Goal: Share content: Share content

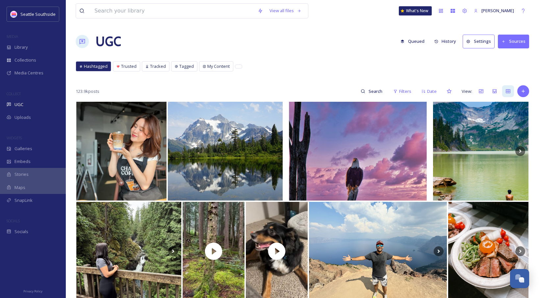
click at [514, 42] on button "Sources" at bounding box center [513, 41] width 31 height 13
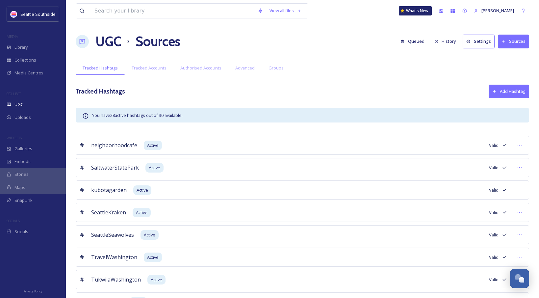
click at [512, 40] on button "Sources" at bounding box center [513, 41] width 31 height 13
click at [103, 67] on span "Tracked Hashtags" at bounding box center [100, 68] width 35 height 6
click at [112, 42] on h1 "UGC" at bounding box center [108, 42] width 26 height 20
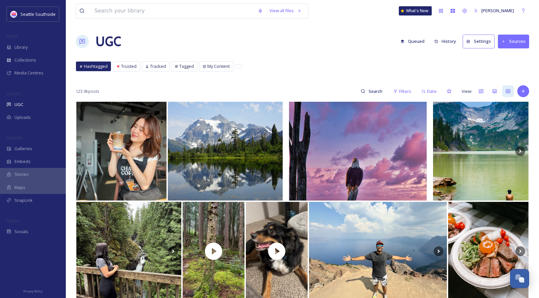
click at [505, 40] on icon at bounding box center [504, 41] width 4 height 4
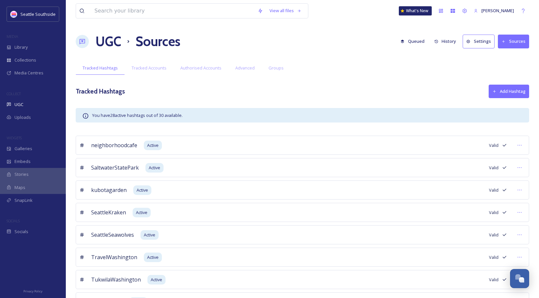
click at [111, 46] on h1 "UGC" at bounding box center [108, 42] width 26 height 20
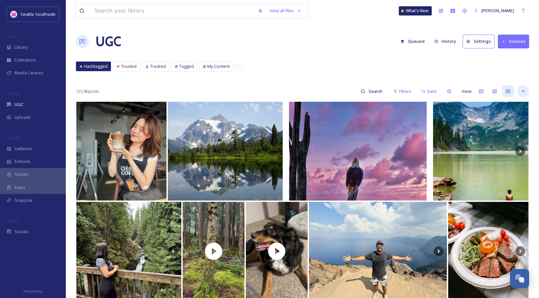
click at [526, 93] on icon at bounding box center [523, 91] width 5 height 5
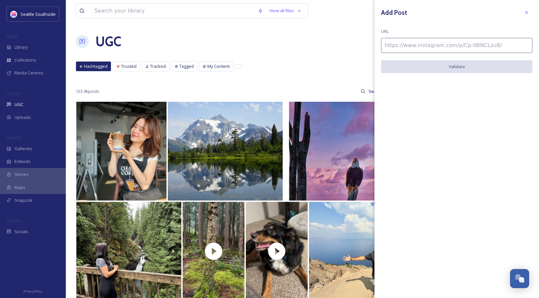
click at [409, 46] on input at bounding box center [456, 45] width 151 height 15
paste input "[URL][DOMAIN_NAME]"
type input "[URL][DOMAIN_NAME]"
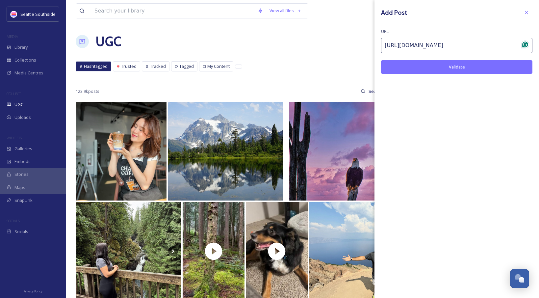
click at [424, 64] on button "Validate" at bounding box center [456, 66] width 151 height 13
click at [509, 66] on button "Add Post" at bounding box center [456, 66] width 151 height 13
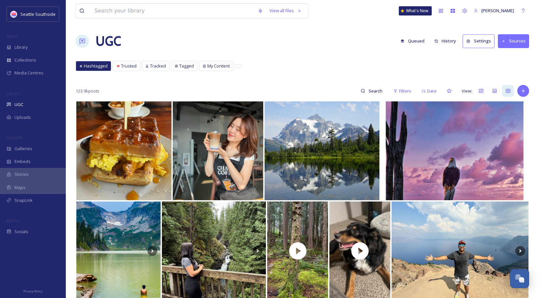
click at [30, 177] on div "Stories" at bounding box center [33, 174] width 66 height 13
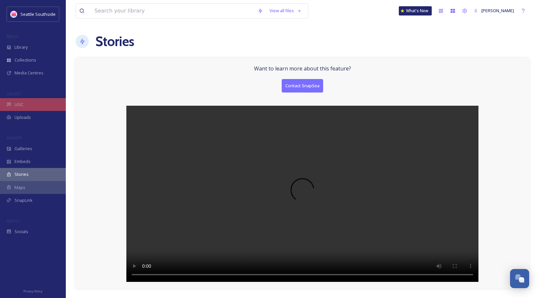
click at [34, 104] on div "UGC" at bounding box center [33, 104] width 66 height 13
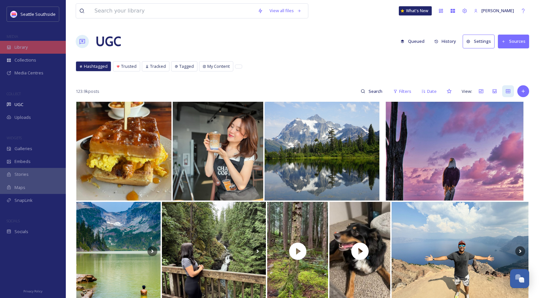
click at [37, 51] on div "Library" at bounding box center [33, 47] width 66 height 13
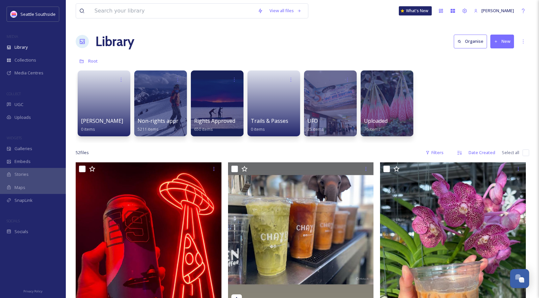
click at [502, 41] on button "New" at bounding box center [502, 41] width 24 height 13
click at [432, 108] on div "[PERSON_NAME] 0 items Non-rights approved 5211 items Rights Approved 650 items …" at bounding box center [302, 105] width 453 height 76
click at [502, 40] on button "New" at bounding box center [502, 41] width 24 height 13
click at [504, 52] on div "File Upload" at bounding box center [495, 56] width 37 height 13
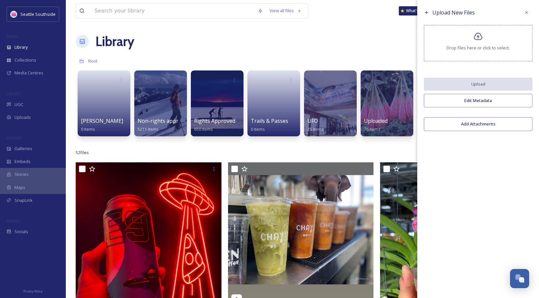
click at [492, 51] on span "Drop files here or click to select." at bounding box center [478, 48] width 63 height 6
click at [527, 9] on div at bounding box center [527, 13] width 12 height 12
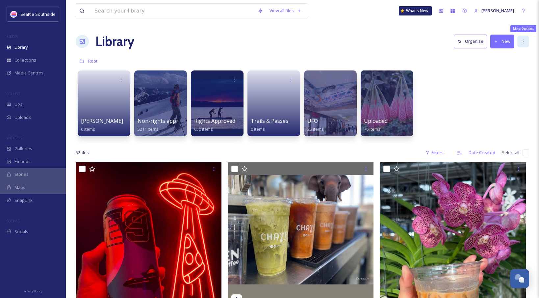
click at [522, 40] on icon at bounding box center [523, 41] width 5 height 5
click at [452, 123] on div "[PERSON_NAME] 0 items Non-rights approved 5211 items Rights Approved 650 items …" at bounding box center [302, 105] width 453 height 76
click at [502, 41] on button "New" at bounding box center [502, 41] width 24 height 13
click at [454, 81] on div "[PERSON_NAME] 0 items Non-rights approved 5211 items Rights Approved 650 items …" at bounding box center [302, 105] width 453 height 76
click at [37, 102] on div "UGC" at bounding box center [33, 104] width 66 height 13
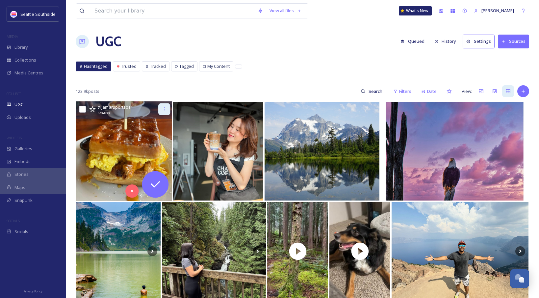
click at [163, 111] on icon at bounding box center [164, 109] width 5 height 5
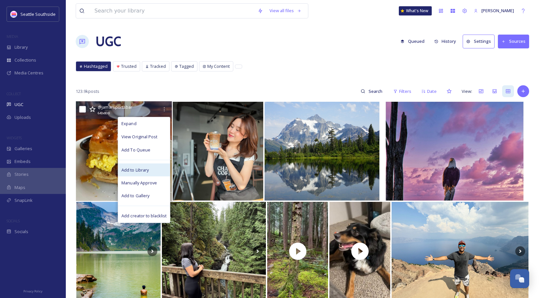
click at [153, 171] on div "Add to Library" at bounding box center [144, 169] width 52 height 13
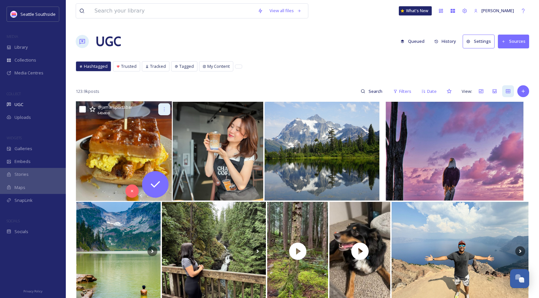
click at [166, 110] on icon at bounding box center [164, 109] width 5 height 5
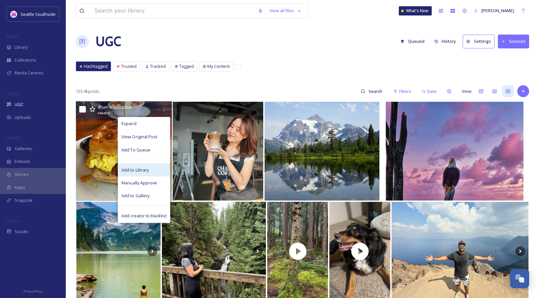
click at [158, 165] on div "Add to Library" at bounding box center [144, 169] width 52 height 13
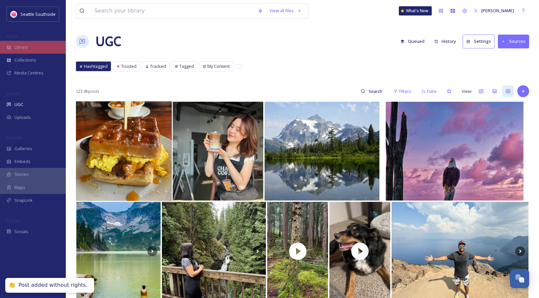
click at [36, 49] on div "Library" at bounding box center [33, 47] width 66 height 13
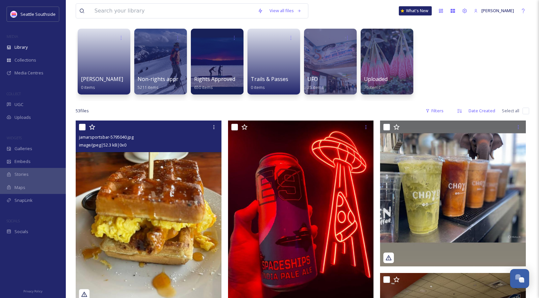
scroll to position [44, 0]
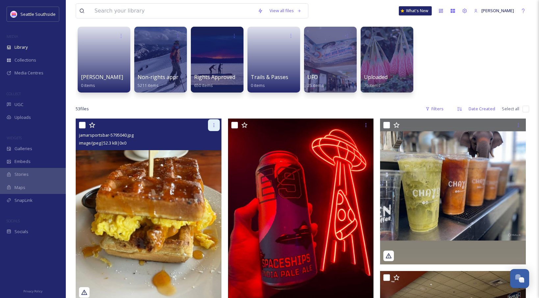
click at [215, 124] on icon at bounding box center [213, 124] width 5 height 5
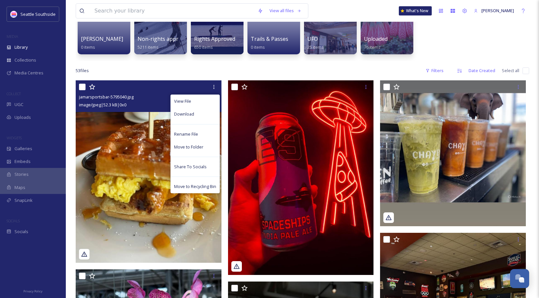
scroll to position [82, 0]
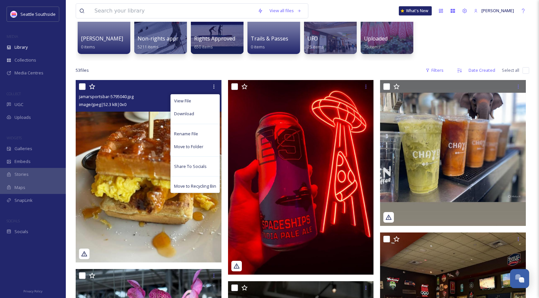
click at [82, 88] on input "checkbox" at bounding box center [82, 86] width 7 height 7
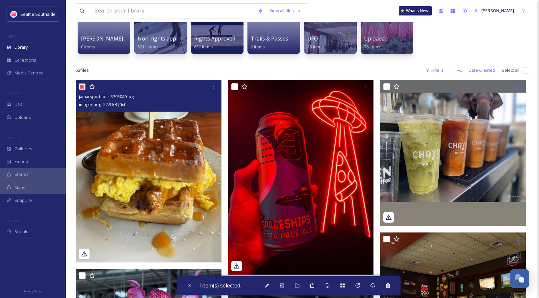
click at [82, 87] on input "checkbox" at bounding box center [82, 86] width 7 height 7
checkbox input "false"
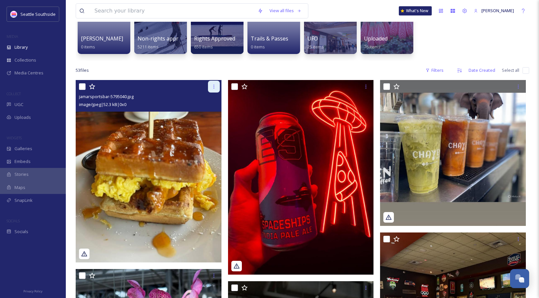
click at [212, 88] on icon at bounding box center [213, 86] width 5 height 5
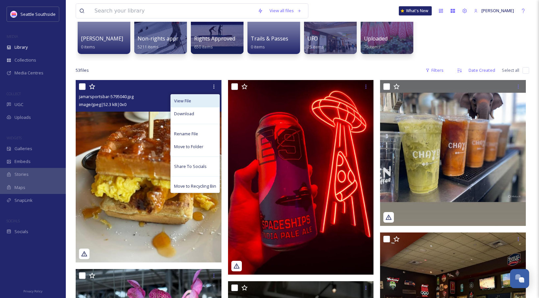
click at [204, 97] on div "View File" at bounding box center [195, 100] width 49 height 13
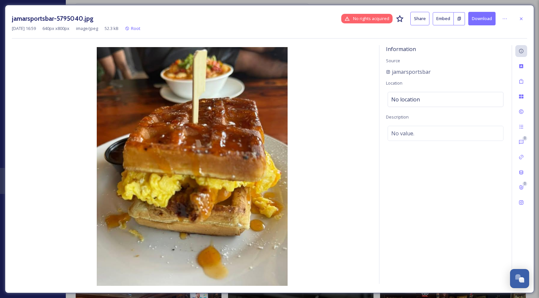
click at [521, 19] on icon at bounding box center [521, 18] width 5 height 5
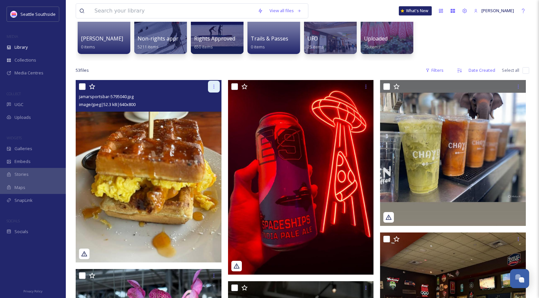
click at [212, 87] on icon at bounding box center [213, 86] width 5 height 5
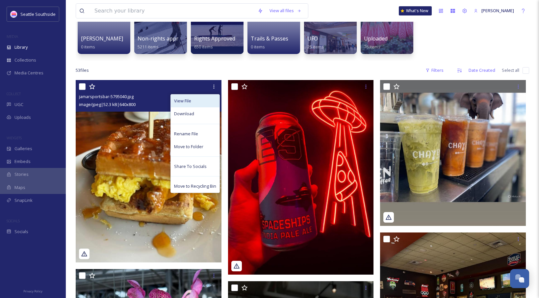
click at [202, 105] on div "View File" at bounding box center [195, 100] width 49 height 13
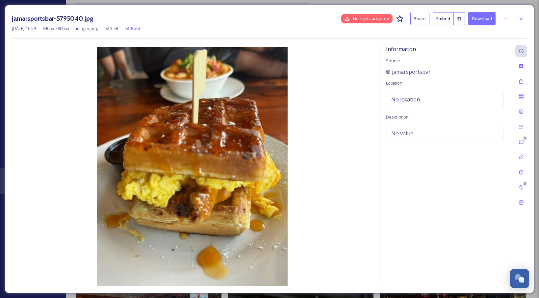
click at [437, 21] on button "Embed" at bounding box center [443, 18] width 21 height 13
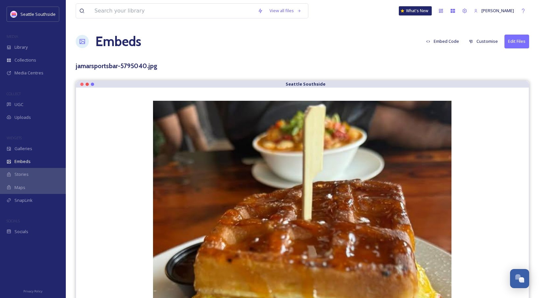
click at [445, 43] on button "Embed Code" at bounding box center [442, 41] width 39 height 13
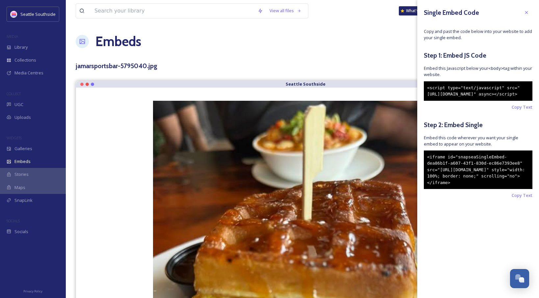
click at [460, 181] on div "<iframe id="snapseaSingleEmbed-dea86b1f-a607-43f1-830d-ec86e7393ee8" src="[URL]…" at bounding box center [478, 169] width 109 height 39
drag, startPoint x: 505, startPoint y: 198, endPoint x: 421, endPoint y: 166, distance: 89.9
click at [421, 166] on div "Single Embed Code Copy and past the code below into your website to add your si…" at bounding box center [478, 112] width 122 height 225
copy div "<iframe id="snapseaSingleEmbed-dea86b1f-a607-43f1-830d-ec86e7393ee8" src="[URL]…"
